Goal: Transaction & Acquisition: Obtain resource

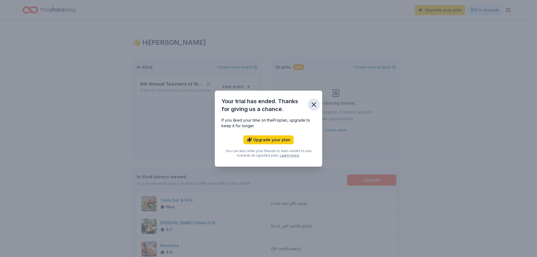
click at [314, 106] on icon "button" at bounding box center [314, 105] width 8 height 8
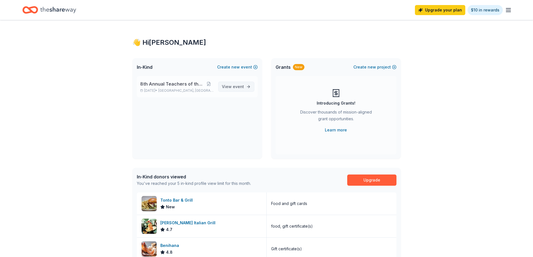
click at [230, 87] on span "View event" at bounding box center [233, 86] width 22 height 7
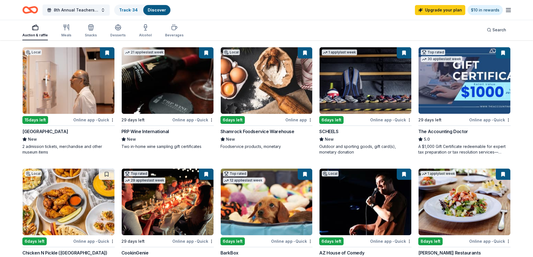
scroll to position [296, 0]
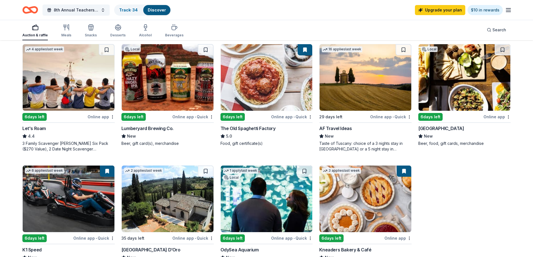
click at [89, 92] on img at bounding box center [69, 77] width 92 height 67
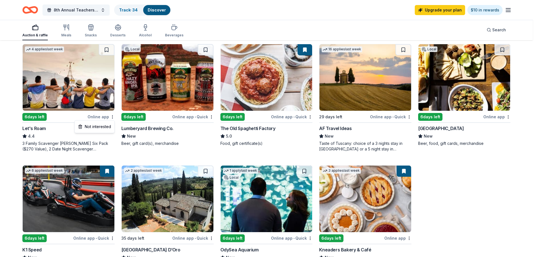
drag, startPoint x: 113, startPoint y: 117, endPoint x: 120, endPoint y: 100, distance: 17.9
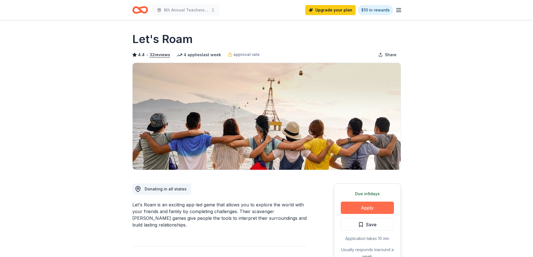
click at [371, 208] on button "Apply" at bounding box center [367, 208] width 53 height 12
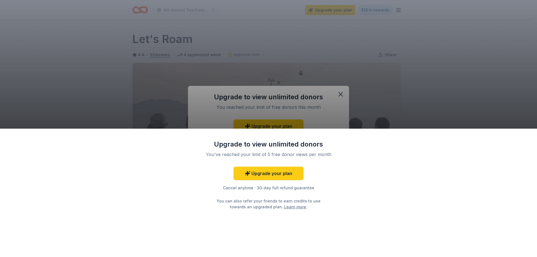
click at [392, 118] on div "Upgrade to view unlimited donors You've reached your limit of 5 free donor view…" at bounding box center [268, 128] width 537 height 257
click at [338, 93] on div "Upgrade to view unlimited donors You've reached your limit of 5 free donor view…" at bounding box center [268, 128] width 537 height 257
